Goal: Transaction & Acquisition: Purchase product/service

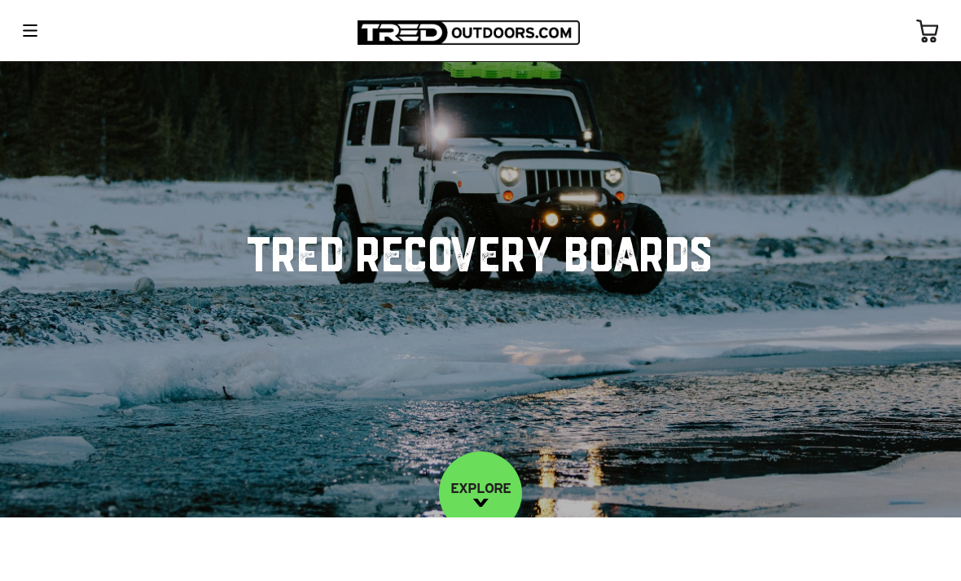
click at [36, 24] on div at bounding box center [30, 31] width 28 height 26
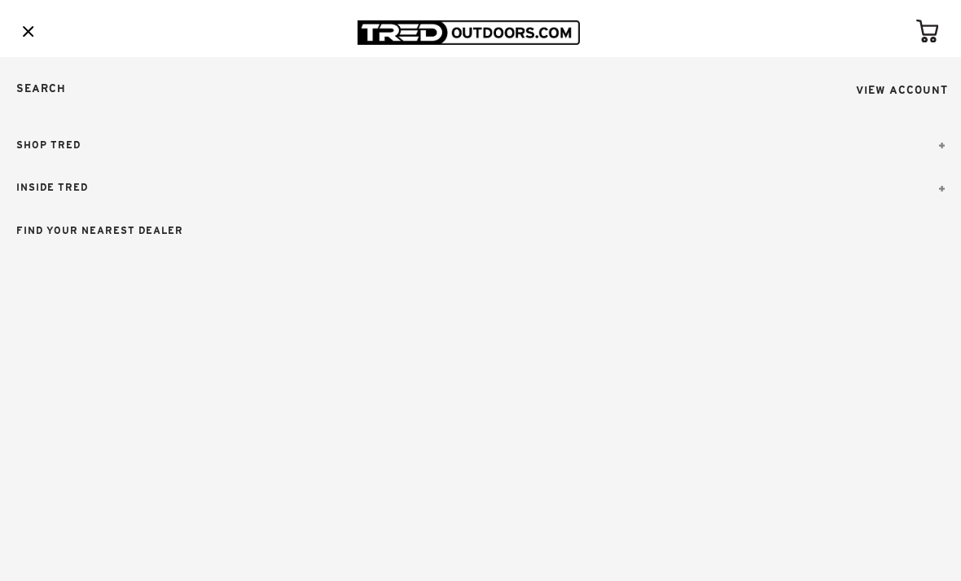
click at [66, 147] on link "SHOP TRED" at bounding box center [480, 145] width 961 height 43
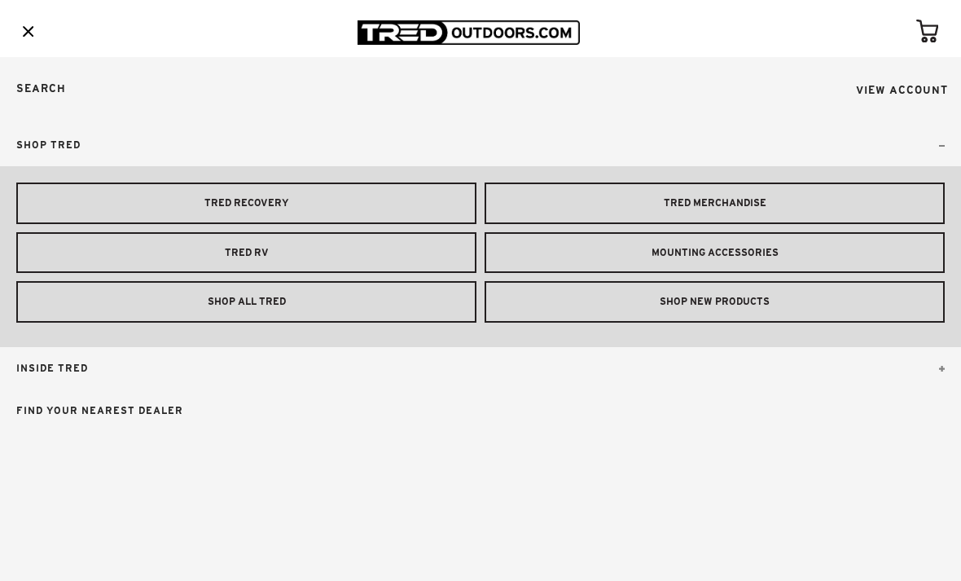
click at [243, 252] on link "TRED RV" at bounding box center [246, 253] width 460 height 42
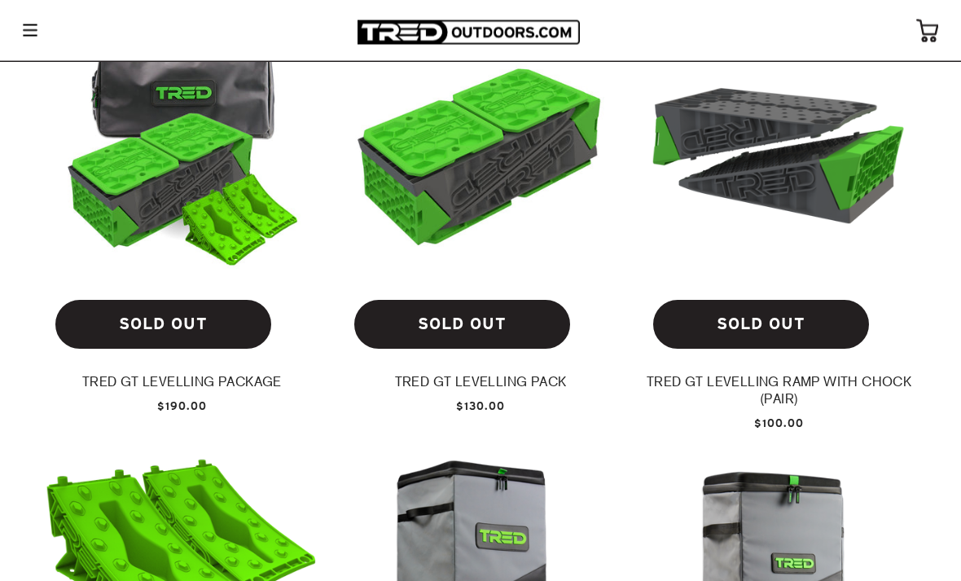
scroll to position [590, 0]
click at [843, 242] on img at bounding box center [778, 150] width 273 height 203
